Goal: Task Accomplishment & Management: Use online tool/utility

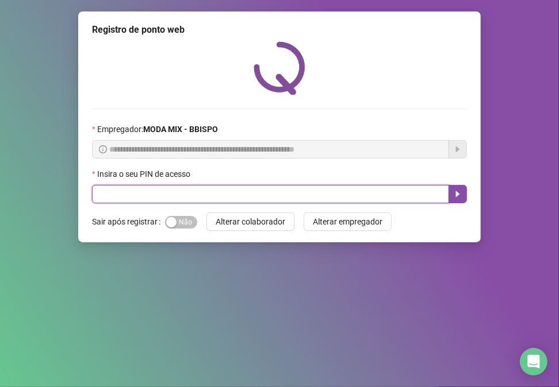
click at [176, 193] on input "text" at bounding box center [270, 194] width 357 height 18
type input "*****"
drag, startPoint x: 128, startPoint y: 195, endPoint x: 142, endPoint y: 199, distance: 14.9
click at [142, 199] on input "text" at bounding box center [270, 194] width 357 height 18
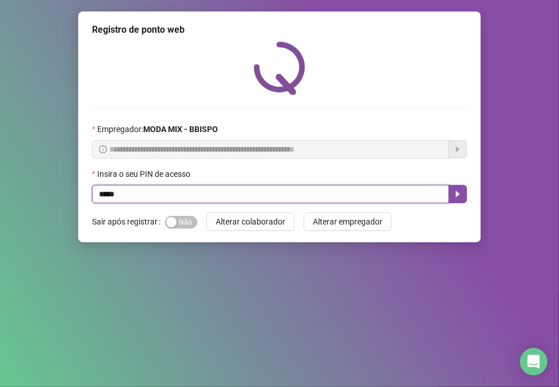
type input "*****"
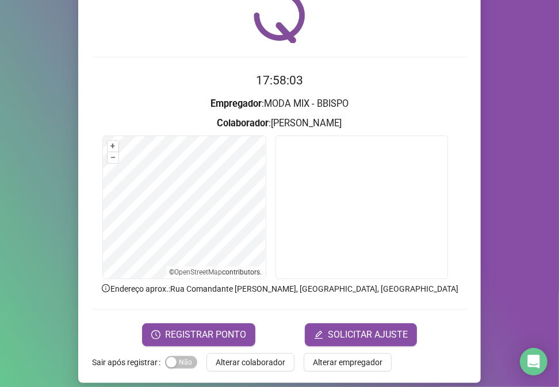
scroll to position [60, 0]
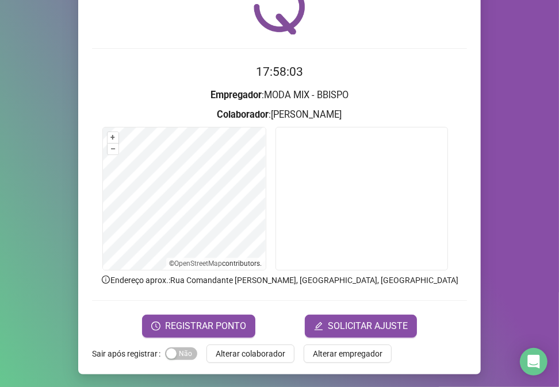
click at [222, 329] on span "REGISTRAR PONTO" at bounding box center [205, 327] width 81 height 14
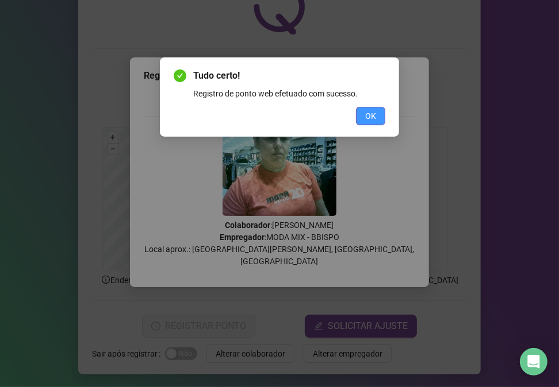
click at [366, 108] on button "OK" at bounding box center [370, 116] width 29 height 18
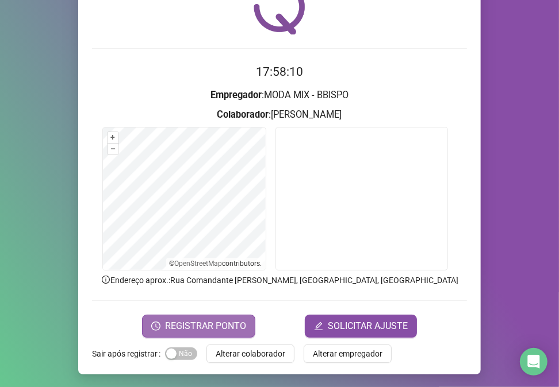
click at [220, 332] on span "REGISTRAR PONTO" at bounding box center [205, 327] width 81 height 14
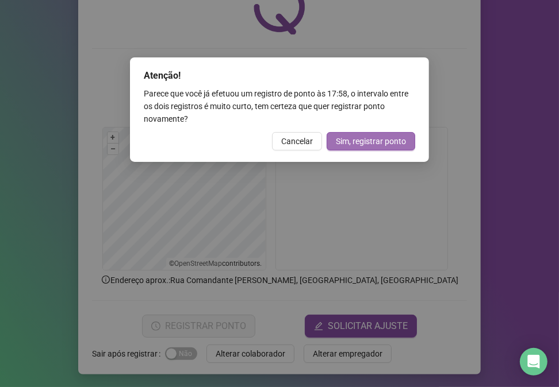
click at [346, 142] on span "Sim, registrar ponto" at bounding box center [371, 141] width 70 height 13
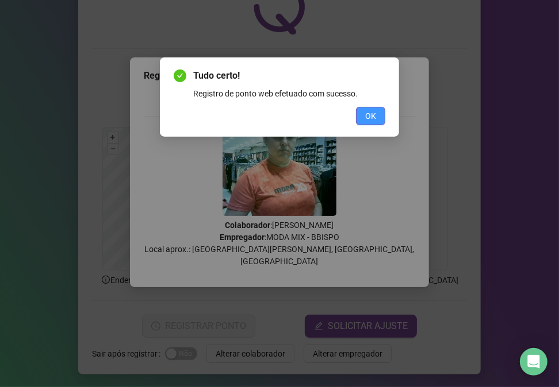
click at [363, 113] on button "OK" at bounding box center [370, 116] width 29 height 18
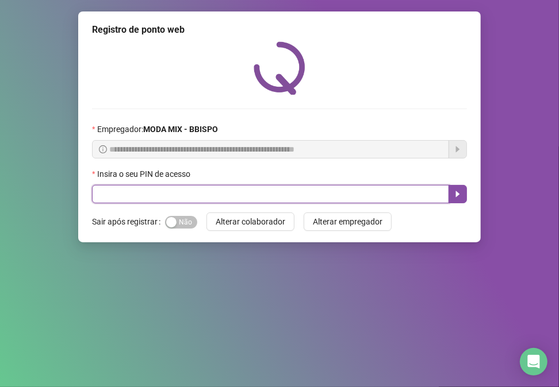
click at [201, 193] on input "text" at bounding box center [270, 194] width 357 height 18
type input "*****"
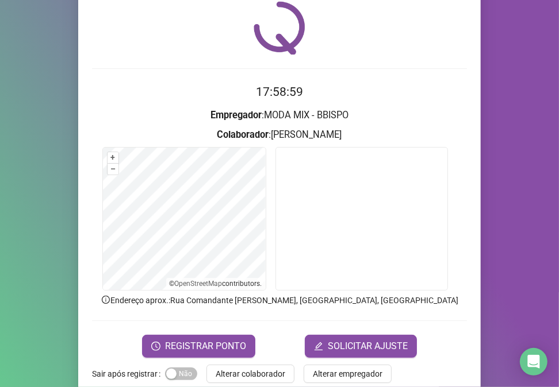
scroll to position [60, 0]
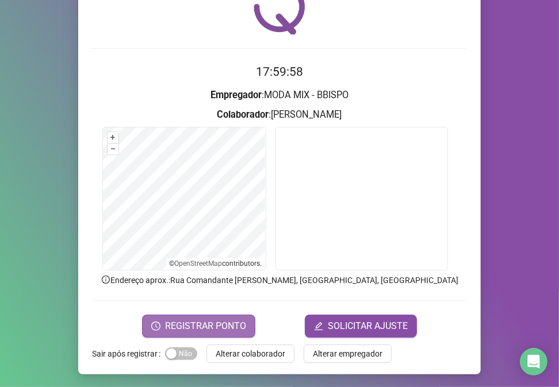
click at [175, 332] on span "REGISTRAR PONTO" at bounding box center [205, 327] width 81 height 14
click at [176, 331] on body "Página inicial Registrar ponto Espelho de ponto Meus registros Minhas solicitaç…" at bounding box center [279, 193] width 559 height 387
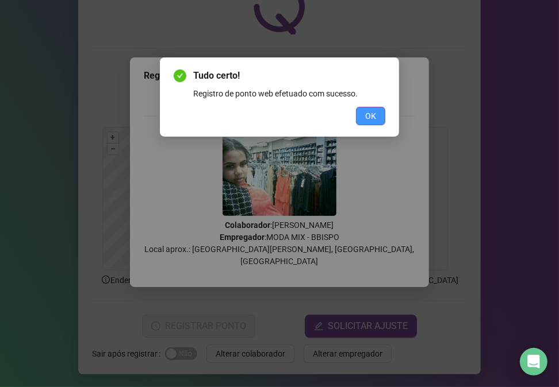
click at [370, 111] on span "OK" at bounding box center [370, 116] width 11 height 13
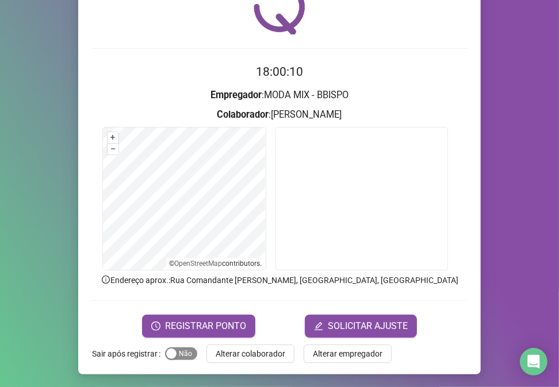
click at [182, 352] on span "Sim Não" at bounding box center [181, 354] width 32 height 13
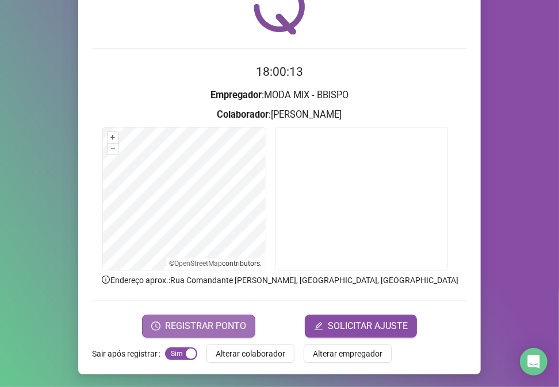
click at [215, 321] on span "REGISTRAR PONTO" at bounding box center [205, 327] width 81 height 14
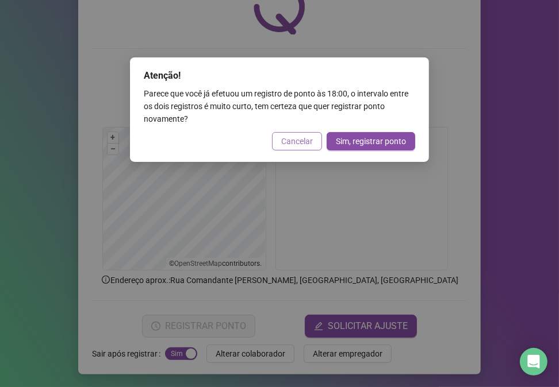
click at [307, 141] on span "Cancelar" at bounding box center [297, 141] width 32 height 13
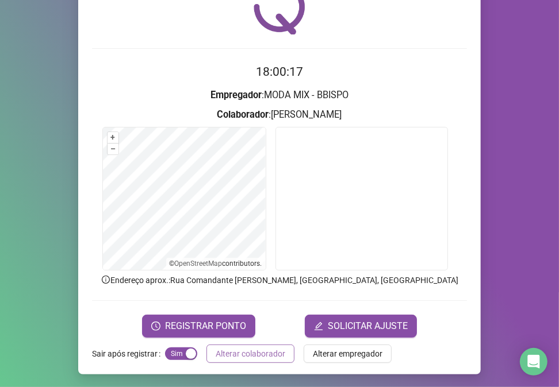
click at [233, 353] on span "Alterar colaborador" at bounding box center [251, 354] width 70 height 13
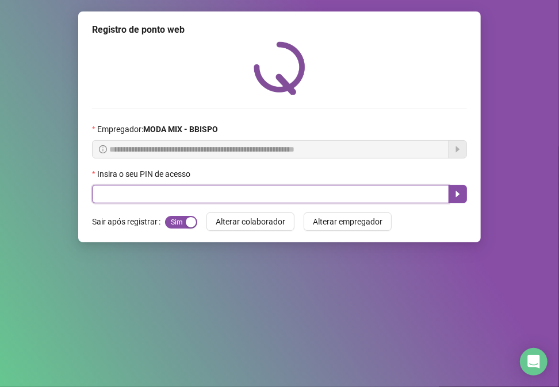
click at [298, 200] on input "text" at bounding box center [270, 194] width 357 height 18
type input "*****"
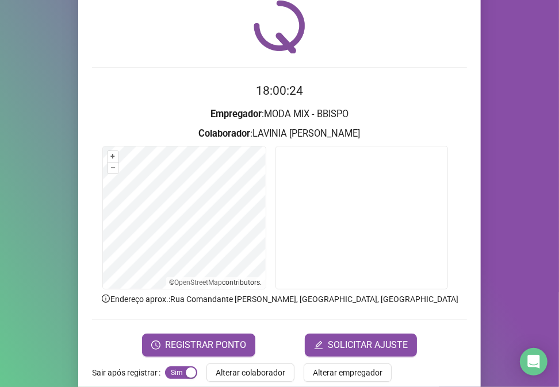
scroll to position [60, 0]
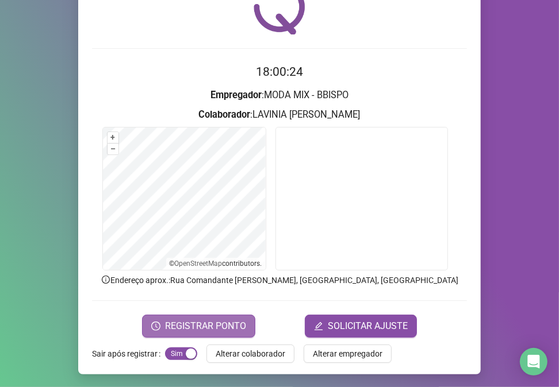
click at [220, 323] on span "REGISTRAR PONTO" at bounding box center [205, 327] width 81 height 14
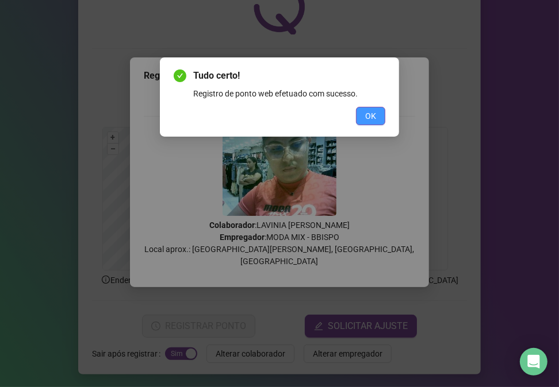
click at [369, 110] on span "OK" at bounding box center [370, 116] width 11 height 13
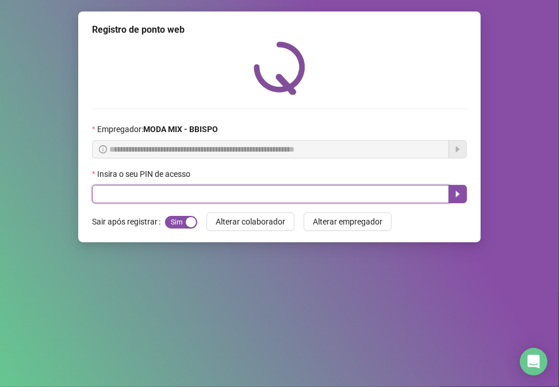
click at [162, 197] on input "text" at bounding box center [270, 194] width 357 height 18
type input "*****"
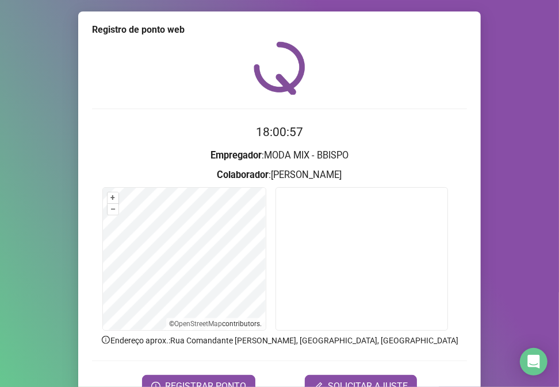
scroll to position [60, 0]
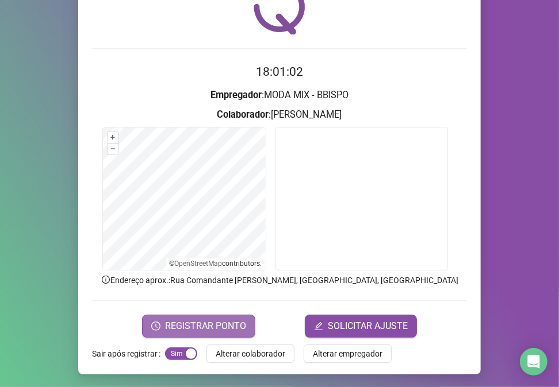
click at [200, 328] on span "REGISTRAR PONTO" at bounding box center [205, 327] width 81 height 14
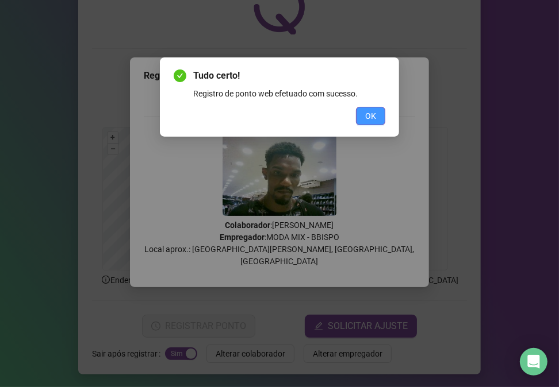
click at [369, 112] on span "OK" at bounding box center [370, 116] width 11 height 13
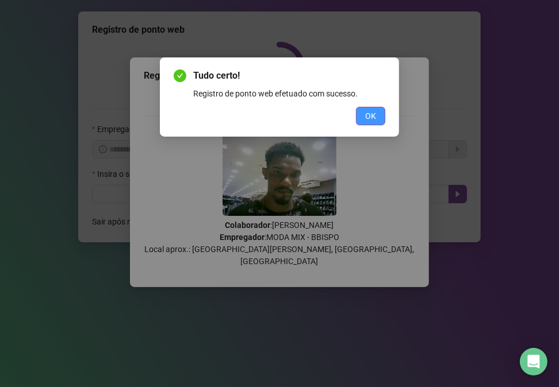
scroll to position [0, 0]
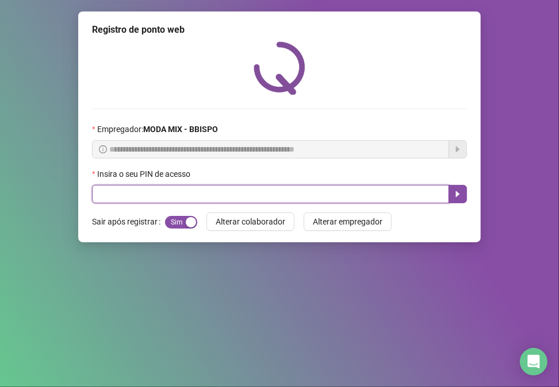
click at [216, 194] on input "text" at bounding box center [270, 194] width 357 height 18
type input "*****"
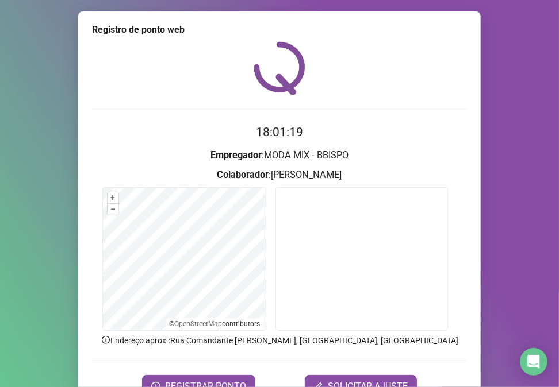
scroll to position [60, 0]
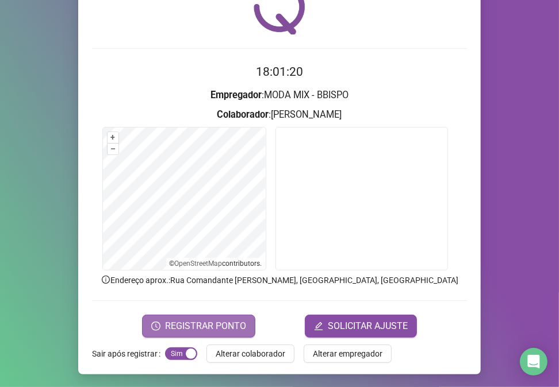
click at [231, 331] on span "REGISTRAR PONTO" at bounding box center [205, 327] width 81 height 14
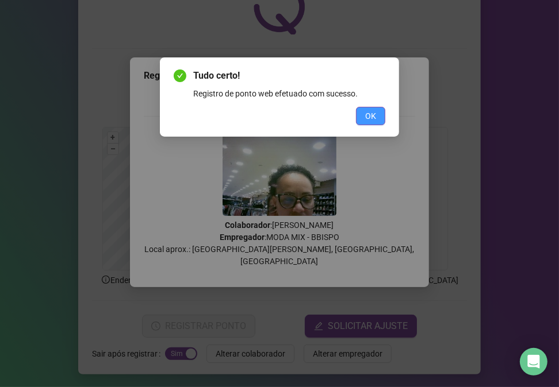
click at [366, 112] on span "OK" at bounding box center [370, 116] width 11 height 13
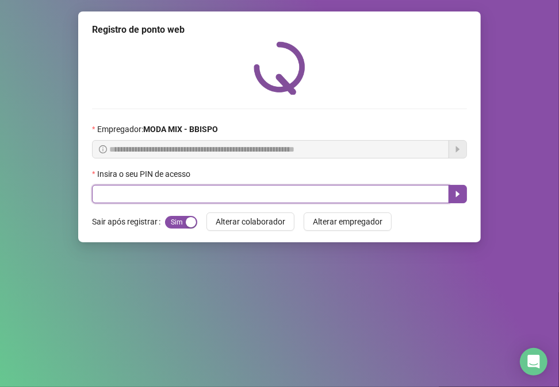
click at [131, 198] on input "text" at bounding box center [270, 194] width 357 height 18
type input "*****"
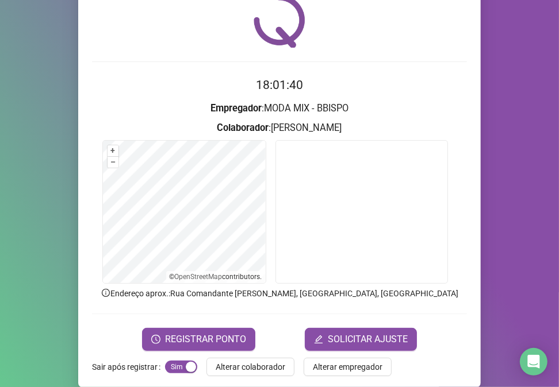
scroll to position [51, 0]
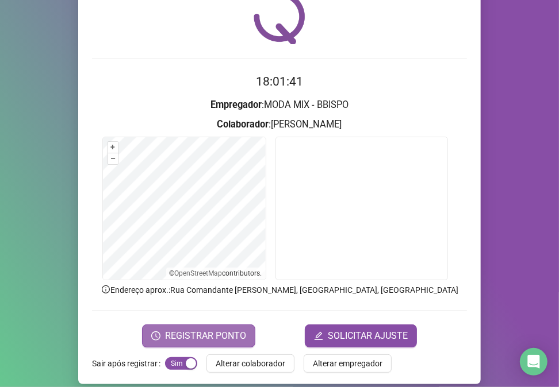
click at [202, 340] on span "REGISTRAR PONTO" at bounding box center [205, 336] width 81 height 14
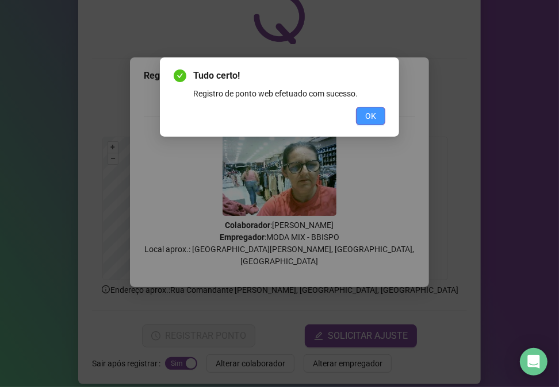
click at [361, 110] on button "OK" at bounding box center [370, 116] width 29 height 18
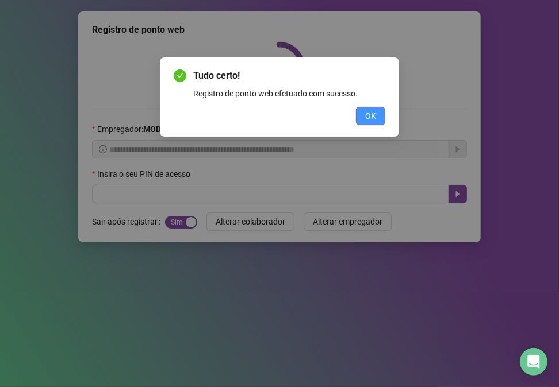
scroll to position [0, 0]
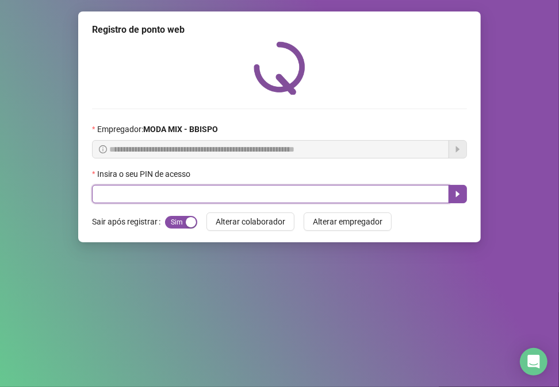
click at [289, 194] on input "text" at bounding box center [270, 194] width 357 height 18
type input "*****"
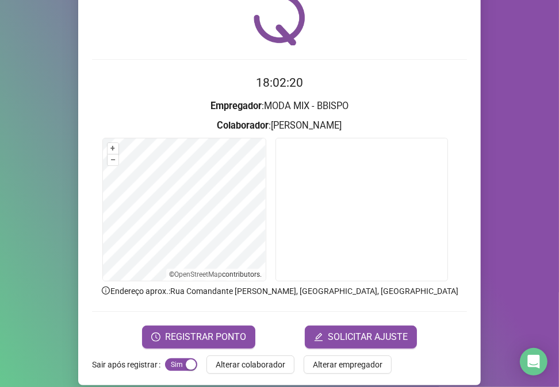
scroll to position [60, 0]
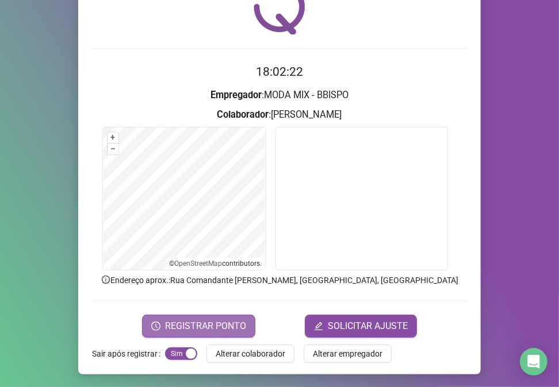
click at [209, 320] on span "REGISTRAR PONTO" at bounding box center [205, 327] width 81 height 14
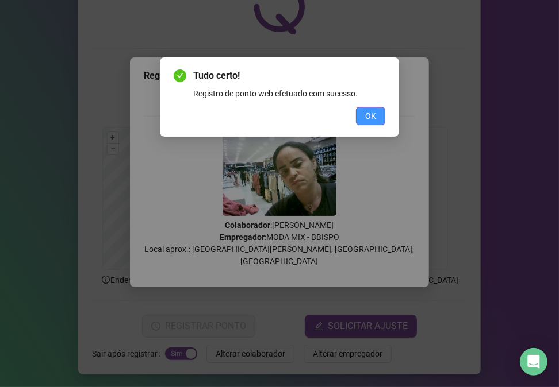
click at [364, 109] on button "OK" at bounding box center [370, 116] width 29 height 18
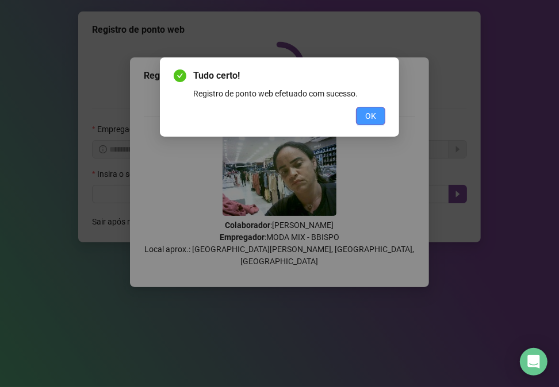
scroll to position [0, 0]
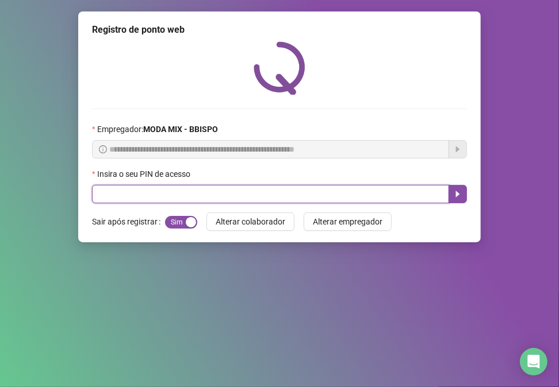
click at [360, 198] on input "text" at bounding box center [270, 194] width 357 height 18
type input "*****"
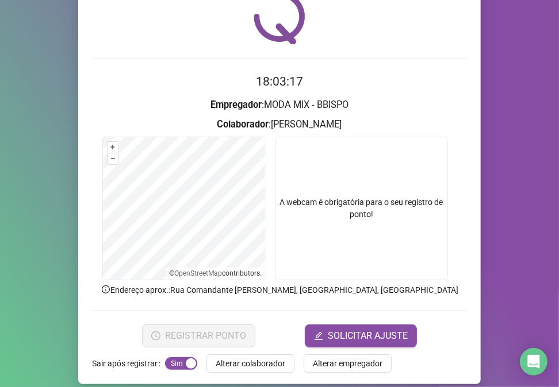
scroll to position [60, 0]
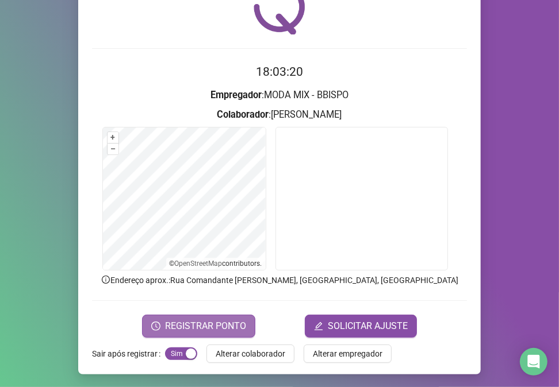
click at [182, 324] on span "REGISTRAR PONTO" at bounding box center [205, 327] width 81 height 14
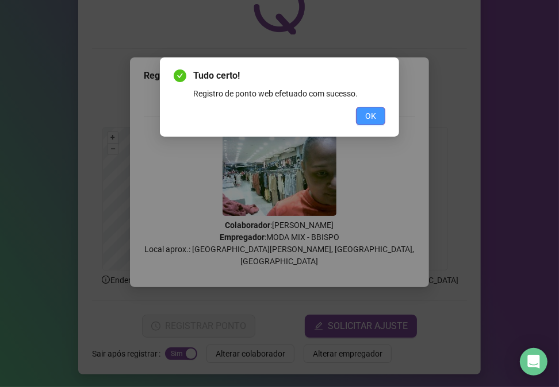
click at [372, 113] on span "OK" at bounding box center [370, 116] width 11 height 13
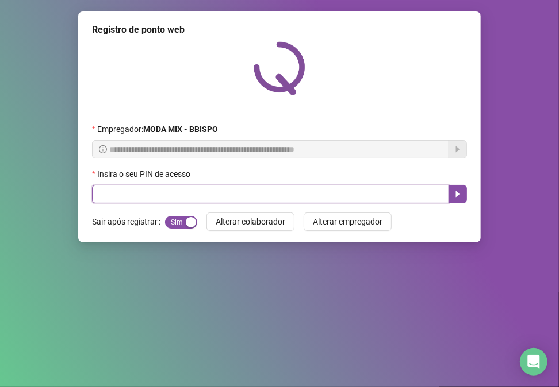
click at [379, 195] on input "text" at bounding box center [270, 194] width 357 height 18
type input "*****"
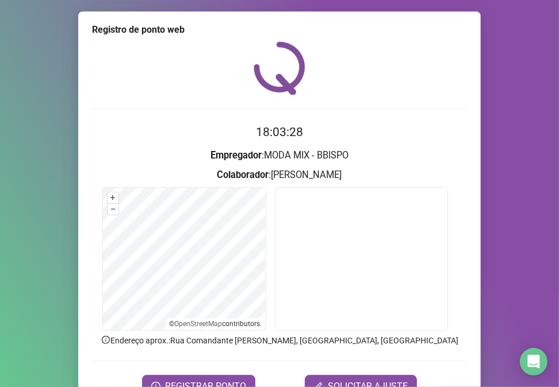
scroll to position [60, 0]
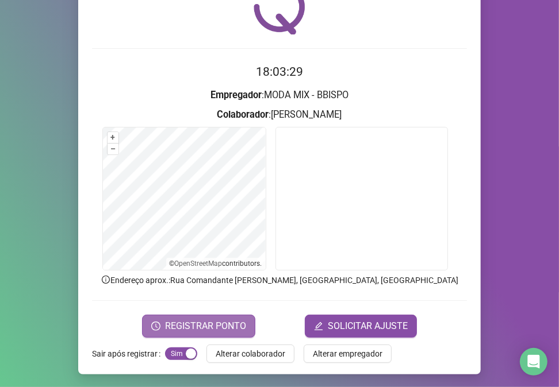
click at [202, 331] on span "REGISTRAR PONTO" at bounding box center [205, 327] width 81 height 14
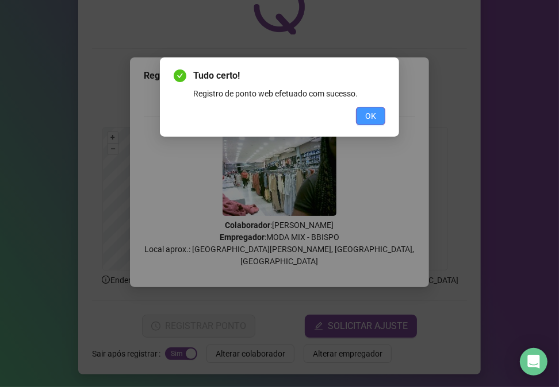
click at [383, 114] on button "OK" at bounding box center [370, 116] width 29 height 18
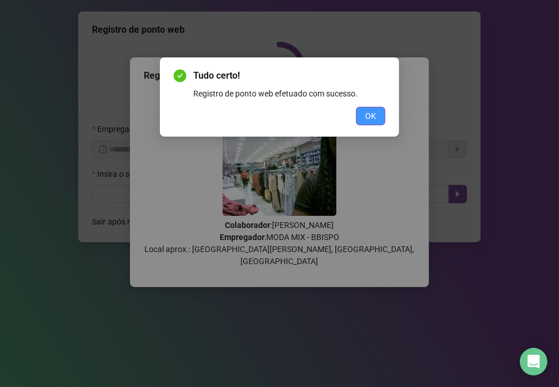
scroll to position [0, 0]
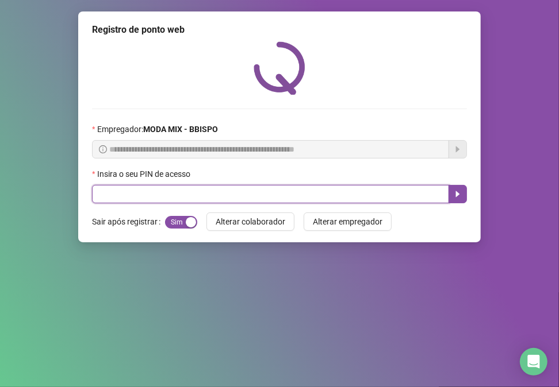
click at [359, 198] on input "text" at bounding box center [270, 194] width 357 height 18
type input "*****"
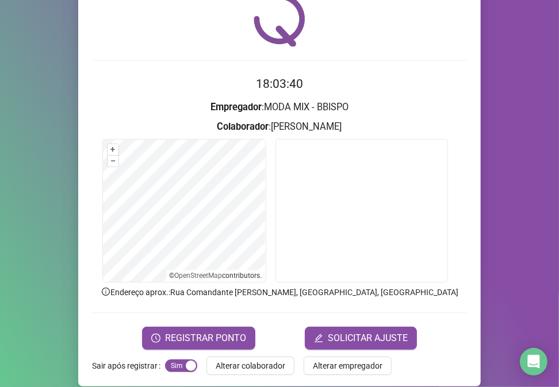
scroll to position [60, 0]
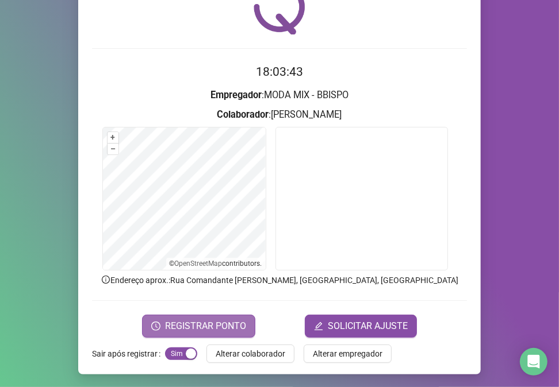
click at [179, 329] on span "REGISTRAR PONTO" at bounding box center [205, 327] width 81 height 14
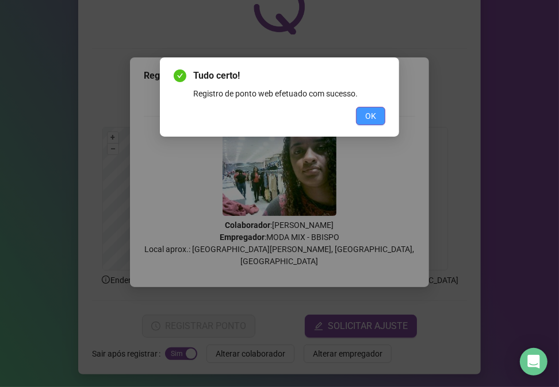
click at [378, 119] on button "OK" at bounding box center [370, 116] width 29 height 18
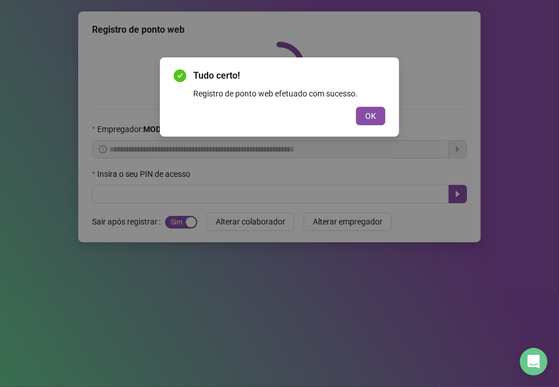
scroll to position [0, 0]
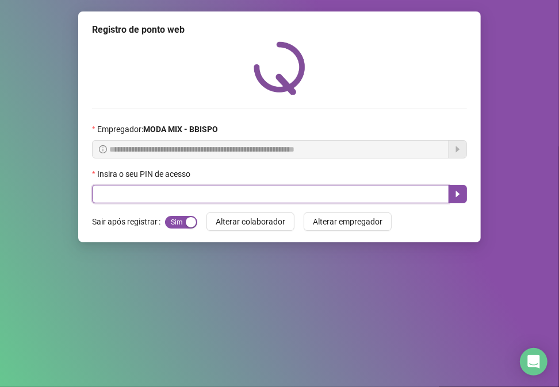
click at [113, 197] on input "text" at bounding box center [270, 194] width 357 height 18
type input "*****"
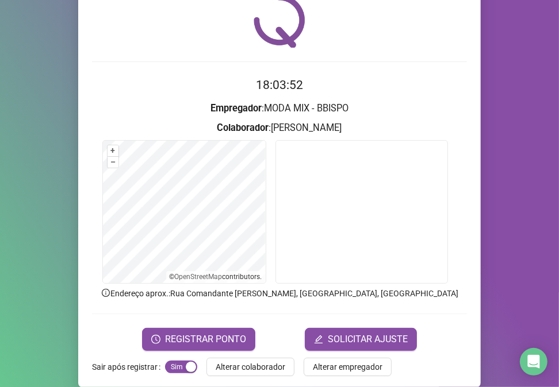
scroll to position [60, 0]
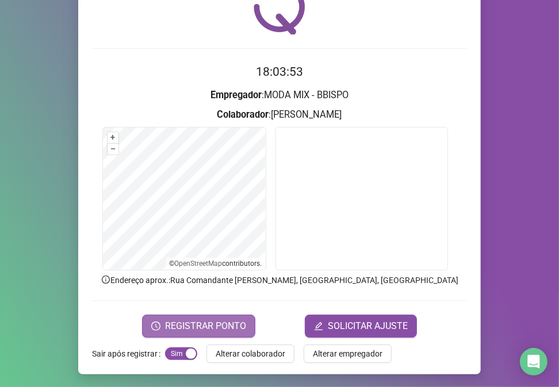
click at [175, 324] on span "REGISTRAR PONTO" at bounding box center [205, 327] width 81 height 14
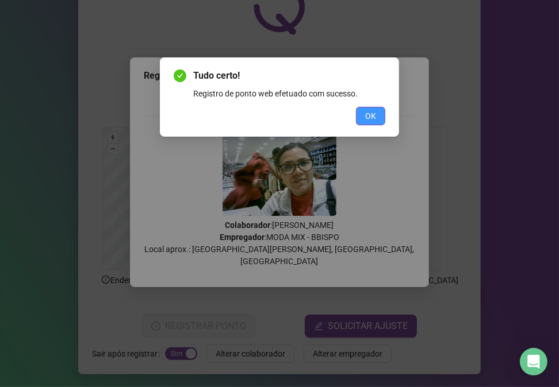
click at [378, 117] on button "OK" at bounding box center [370, 116] width 29 height 18
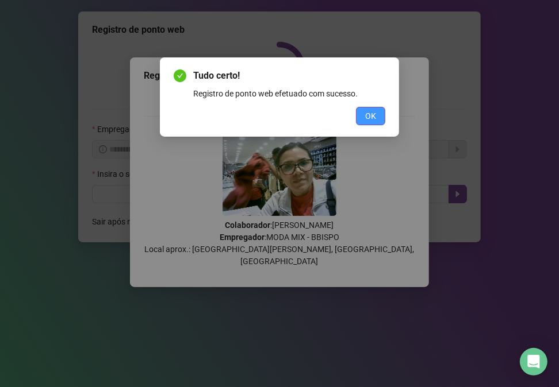
scroll to position [0, 0]
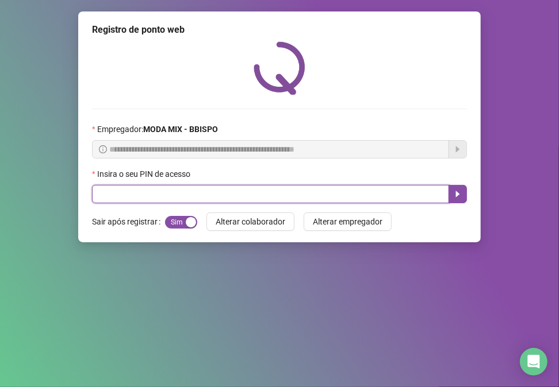
click at [136, 192] on input "text" at bounding box center [270, 194] width 357 height 18
type input "*****"
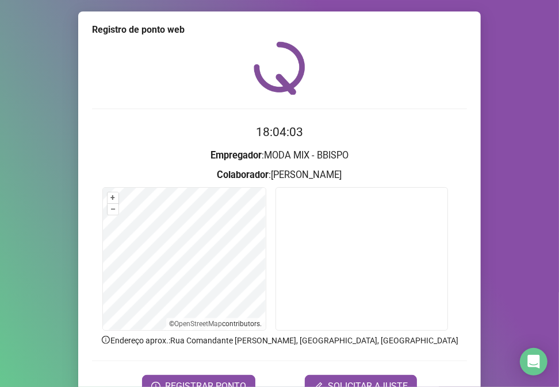
scroll to position [30, 0]
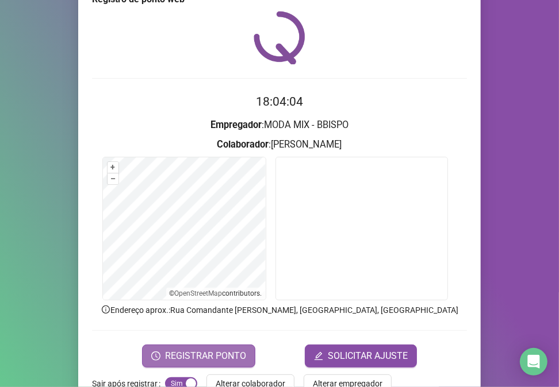
click at [232, 358] on span "REGISTRAR PONTO" at bounding box center [205, 357] width 81 height 14
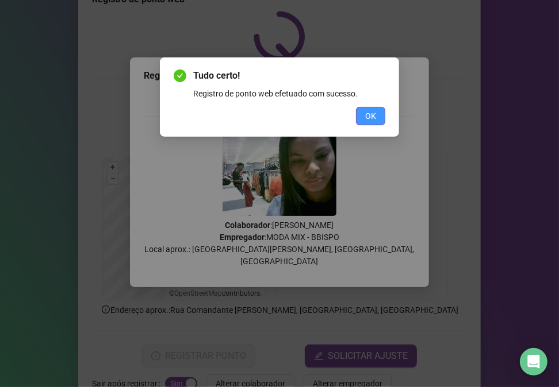
click at [368, 110] on span "OK" at bounding box center [370, 116] width 11 height 13
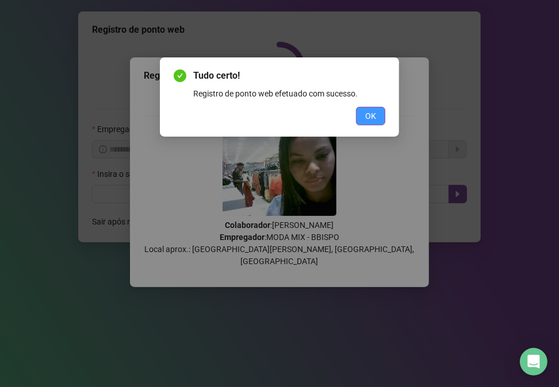
scroll to position [0, 0]
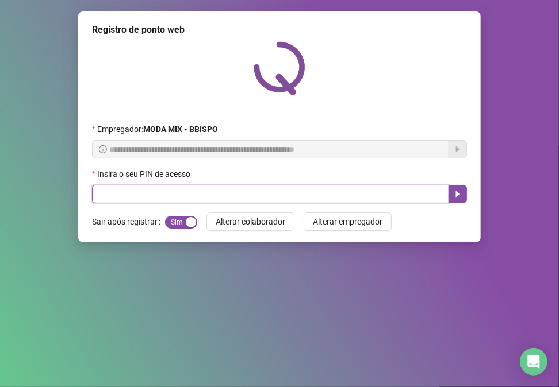
click at [245, 195] on input "text" at bounding box center [270, 194] width 357 height 18
type input "*****"
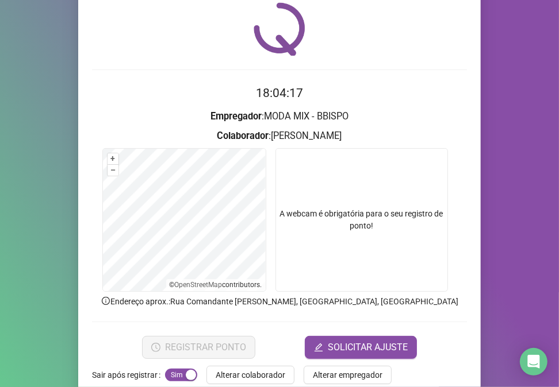
scroll to position [60, 0]
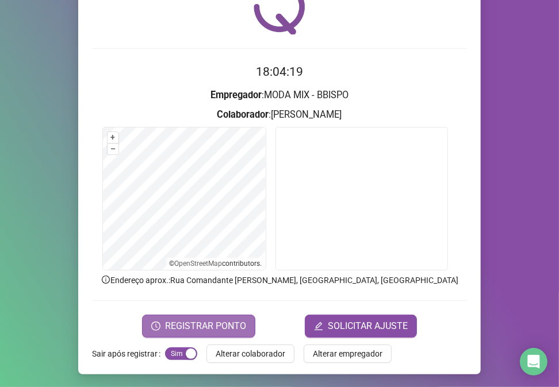
click at [204, 320] on span "REGISTRAR PONTO" at bounding box center [205, 327] width 81 height 14
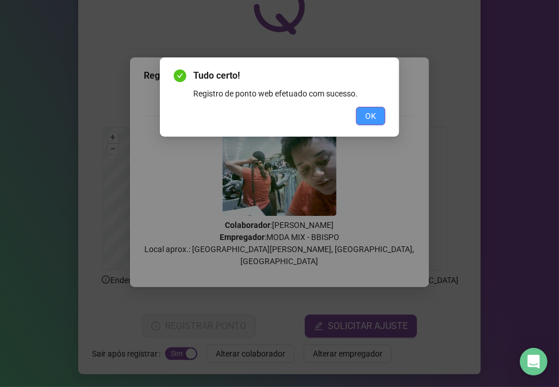
click at [368, 112] on span "OK" at bounding box center [370, 116] width 11 height 13
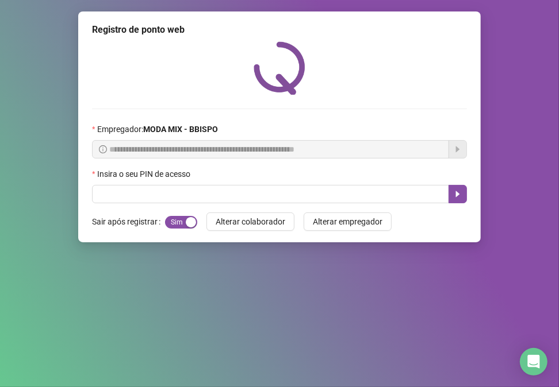
scroll to position [0, 0]
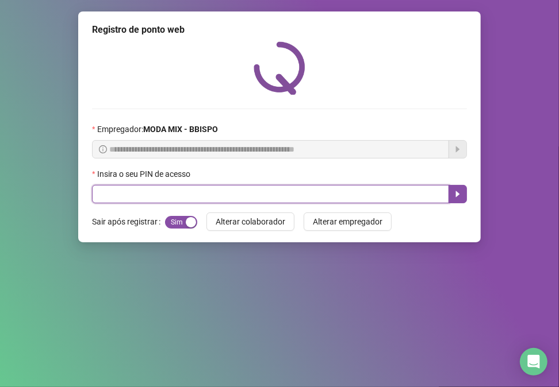
click at [235, 191] on input "text" at bounding box center [270, 194] width 357 height 18
type input "*****"
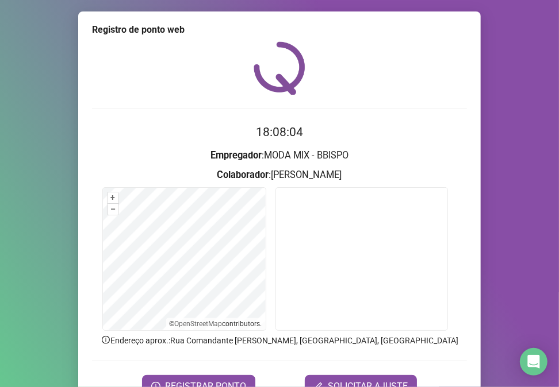
scroll to position [60, 0]
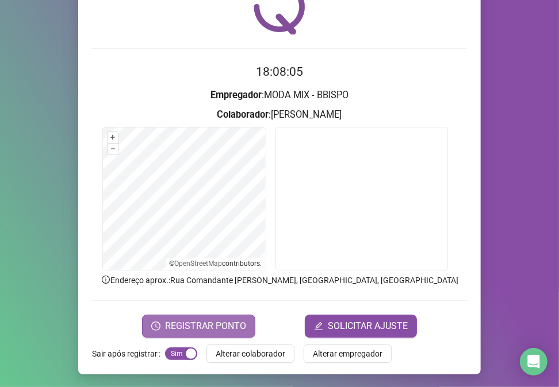
click at [213, 320] on span "REGISTRAR PONTO" at bounding box center [205, 327] width 81 height 14
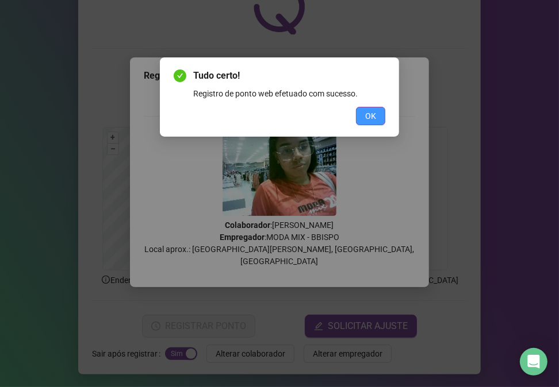
click at [377, 116] on button "OK" at bounding box center [370, 116] width 29 height 18
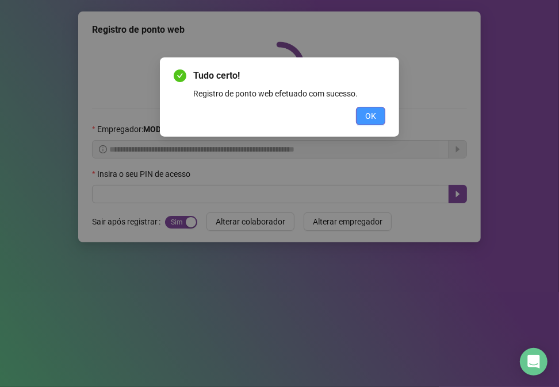
scroll to position [0, 0]
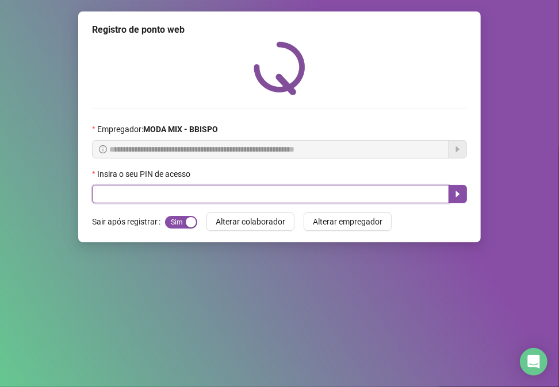
click at [222, 194] on input "text" at bounding box center [270, 194] width 357 height 18
type input "*****"
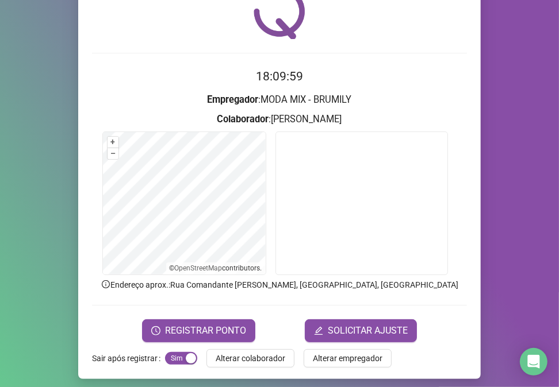
scroll to position [60, 0]
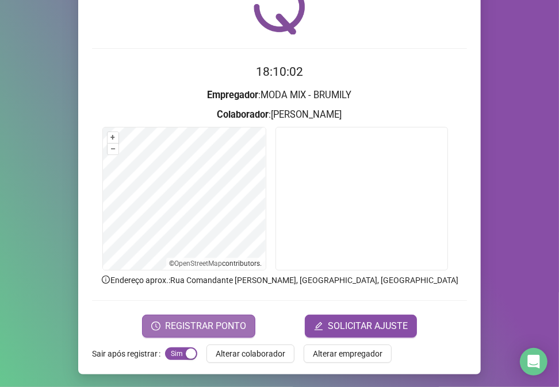
click at [187, 329] on span "REGISTRAR PONTO" at bounding box center [205, 327] width 81 height 14
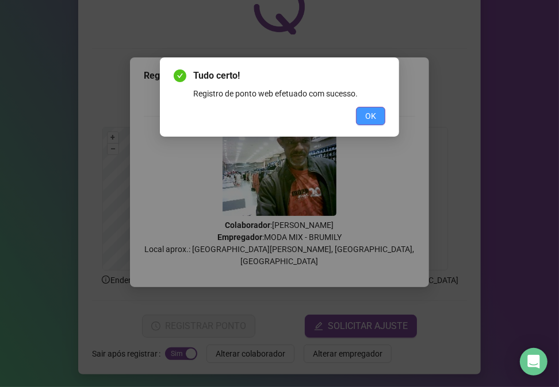
click at [359, 112] on button "OK" at bounding box center [370, 116] width 29 height 18
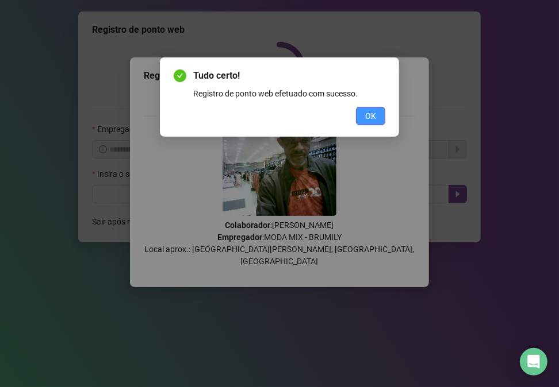
scroll to position [0, 0]
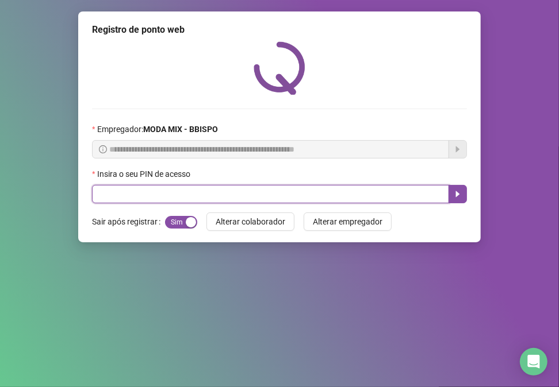
click at [162, 198] on input "text" at bounding box center [270, 194] width 357 height 18
type input "*****"
click at [465, 197] on button "button" at bounding box center [457, 194] width 18 height 18
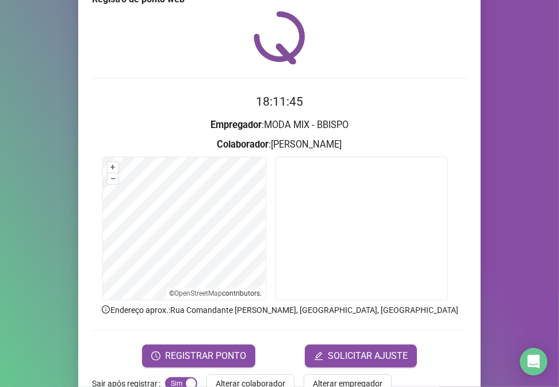
scroll to position [60, 0]
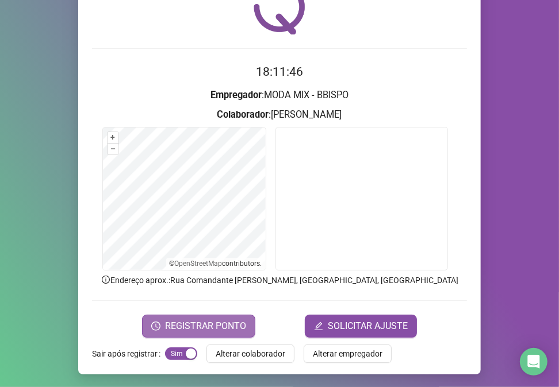
click at [198, 323] on span "REGISTRAR PONTO" at bounding box center [205, 327] width 81 height 14
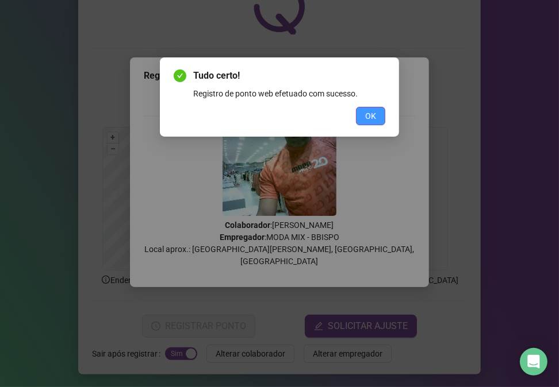
click at [369, 110] on span "OK" at bounding box center [370, 116] width 11 height 13
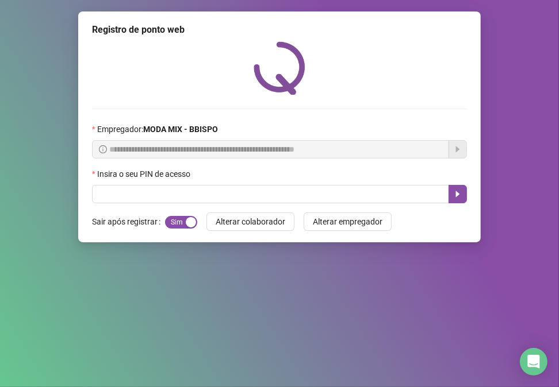
scroll to position [0, 0]
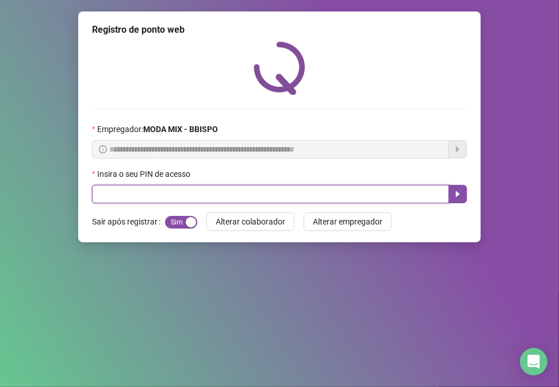
click at [347, 199] on input "text" at bounding box center [270, 194] width 357 height 18
type input "*****"
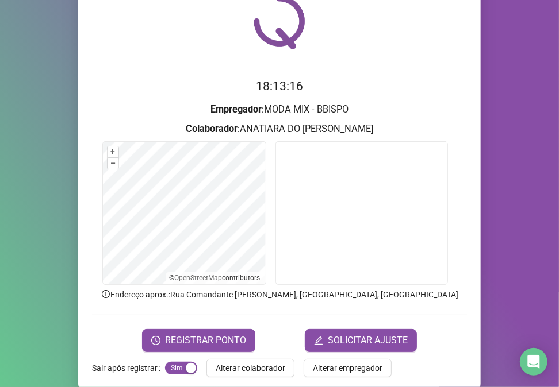
scroll to position [60, 0]
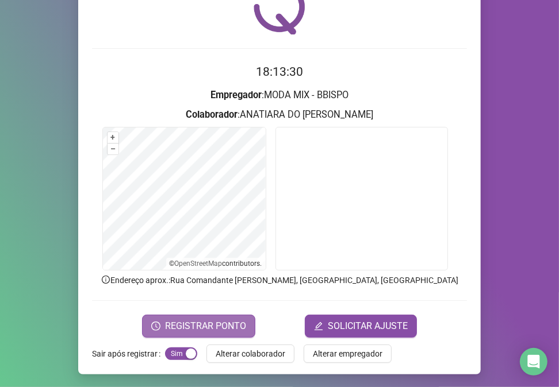
click at [221, 328] on span "REGISTRAR PONTO" at bounding box center [205, 327] width 81 height 14
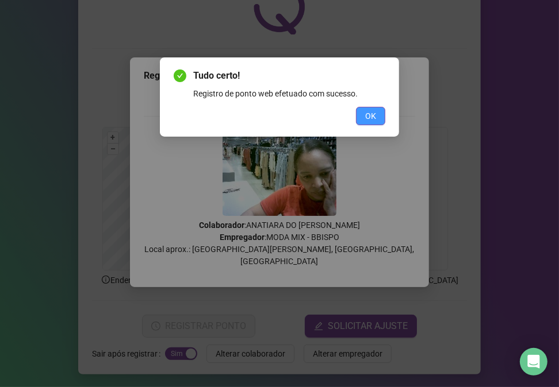
click at [374, 116] on span "OK" at bounding box center [370, 116] width 11 height 13
